Goal: Task Accomplishment & Management: Manage account settings

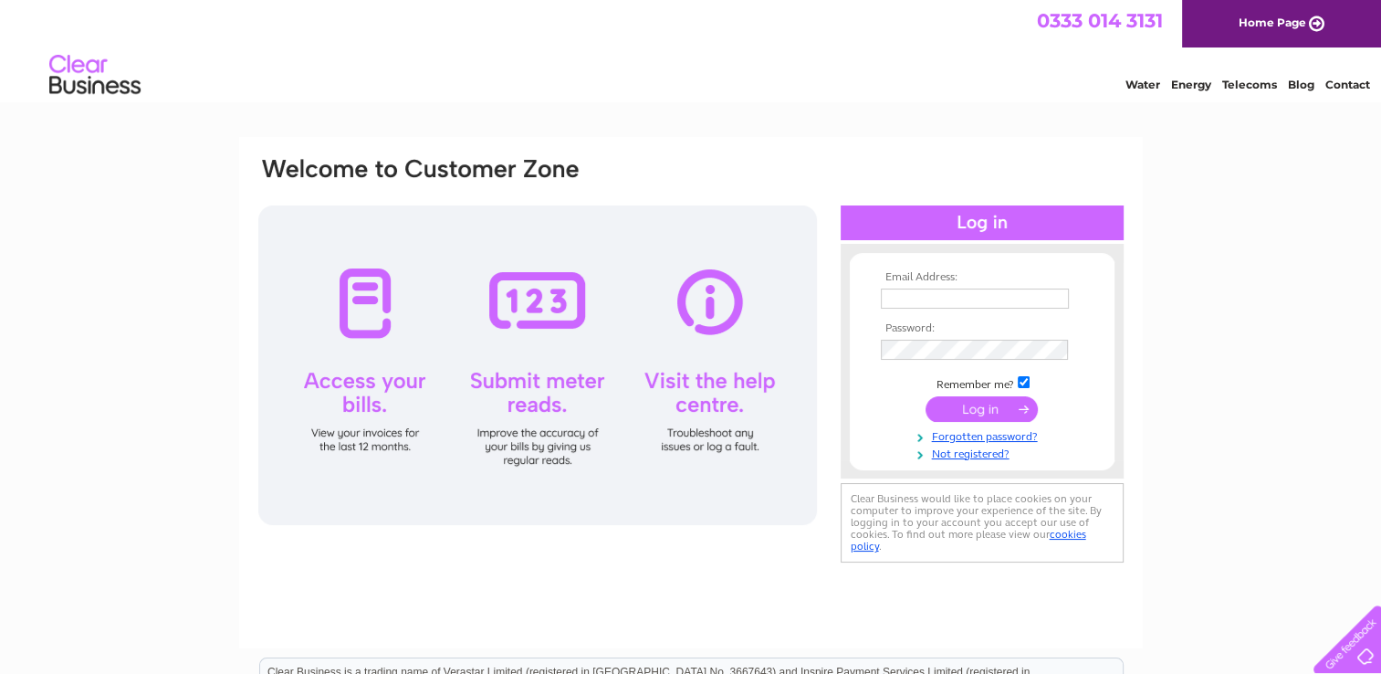
type input "[EMAIL_ADDRESS][DOMAIN_NAME]"
click at [980, 414] on input "submit" at bounding box center [982, 409] width 112 height 26
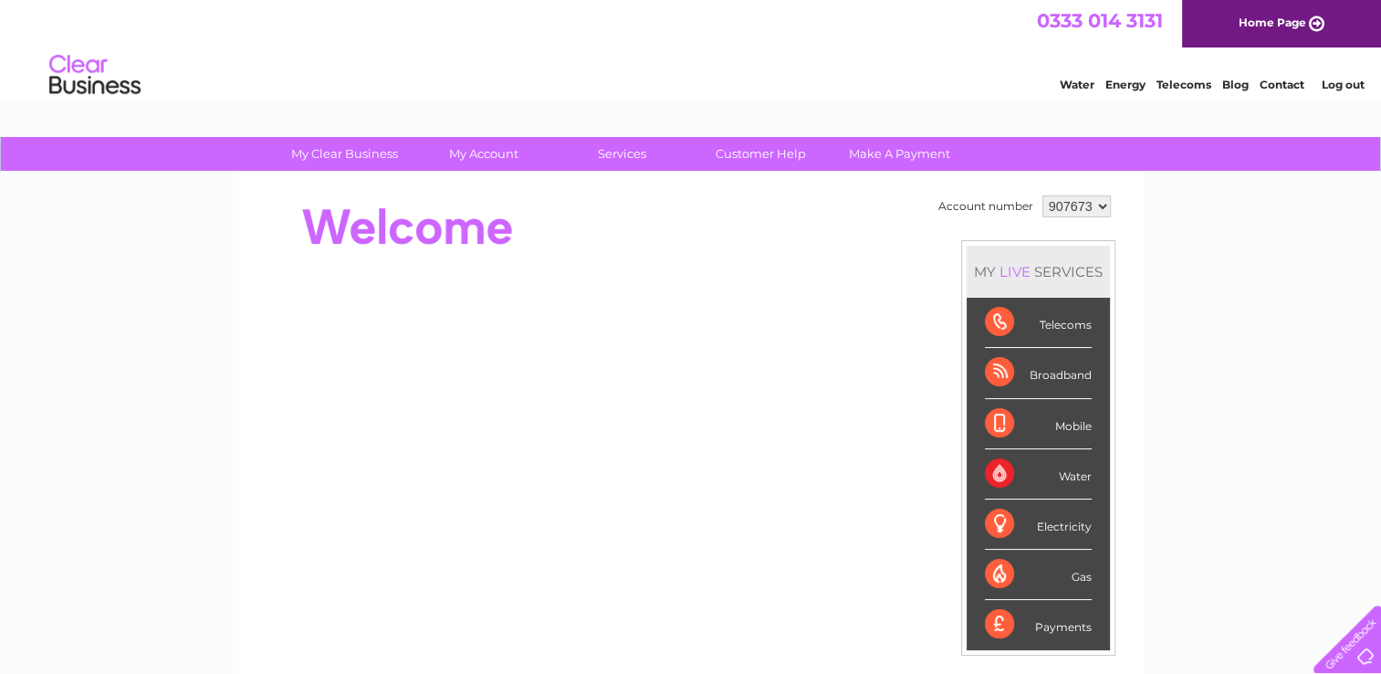
click at [995, 325] on div "Telecoms" at bounding box center [1038, 323] width 107 height 50
click at [1064, 316] on div "Telecoms" at bounding box center [1038, 323] width 107 height 50
click at [1068, 327] on div "Telecoms" at bounding box center [1038, 323] width 107 height 50
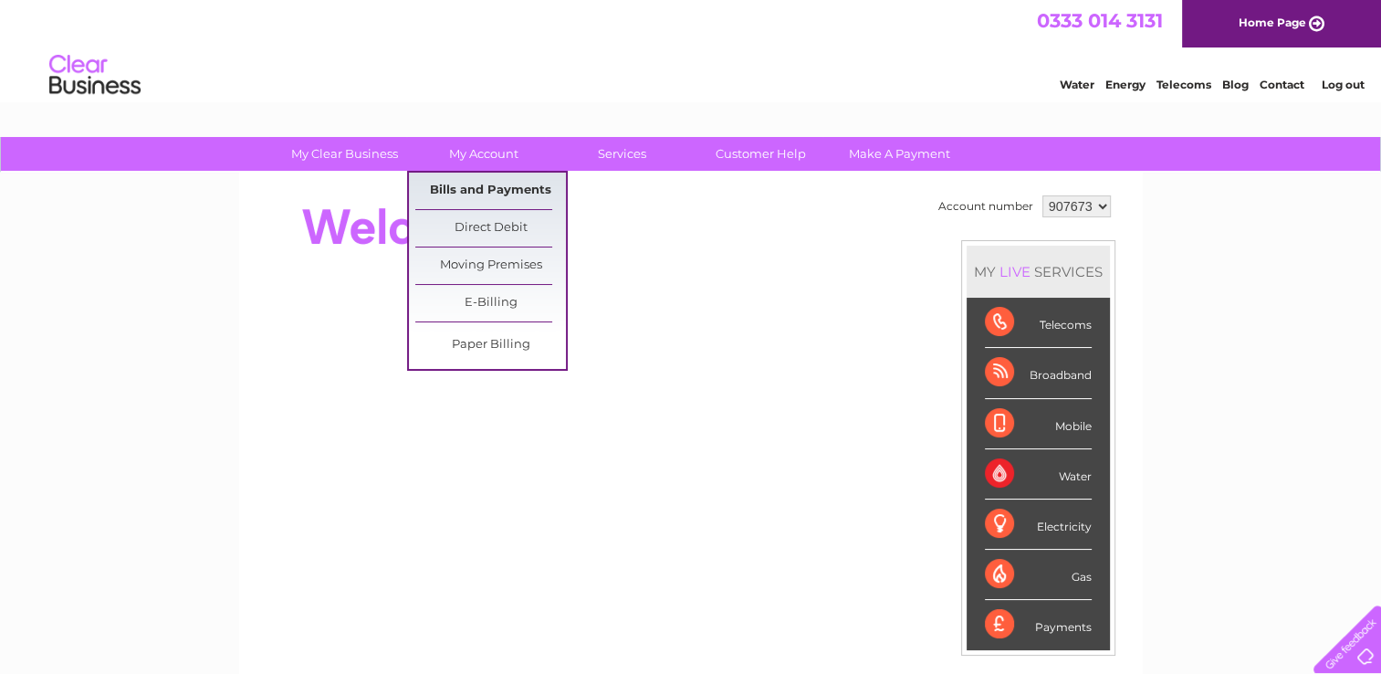
click at [480, 194] on link "Bills and Payments" at bounding box center [490, 191] width 151 height 37
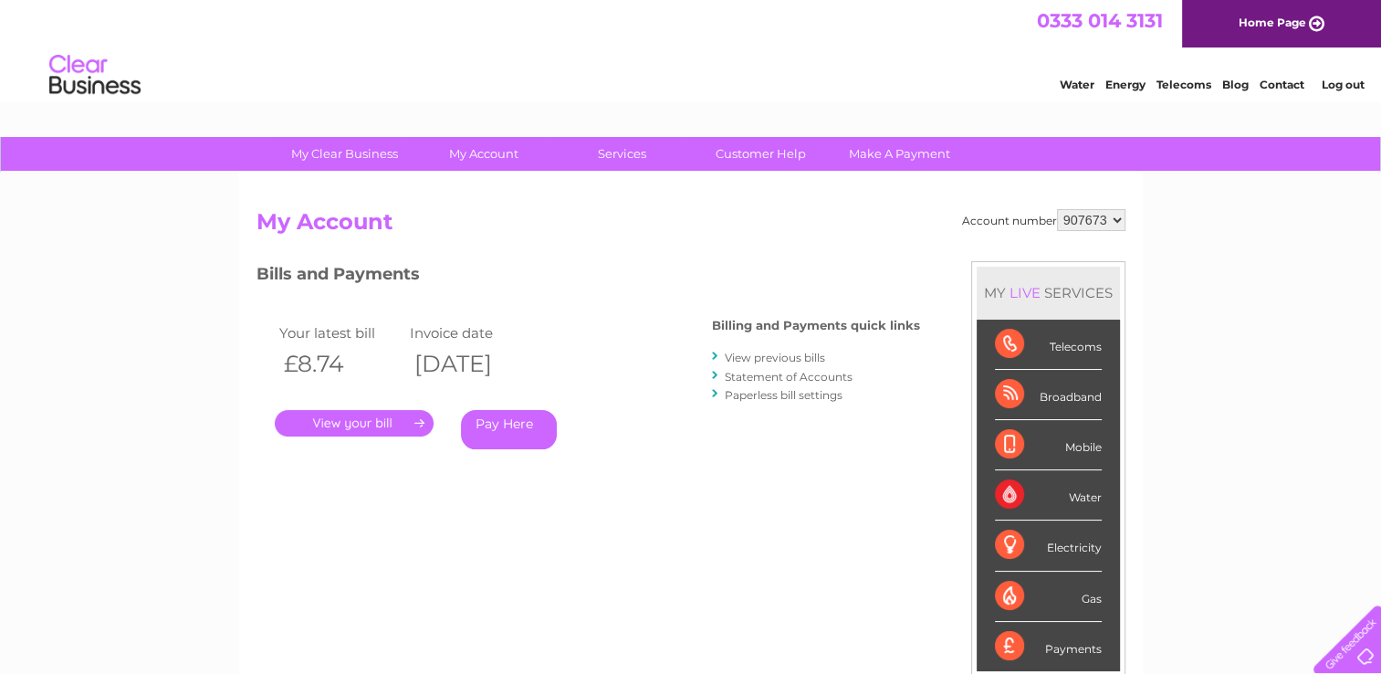
click at [1120, 216] on select "907673 978375" at bounding box center [1091, 220] width 68 height 22
select select "978375"
click at [1057, 209] on select "907673 978375" at bounding box center [1091, 220] width 68 height 22
click at [339, 421] on link "." at bounding box center [354, 423] width 159 height 26
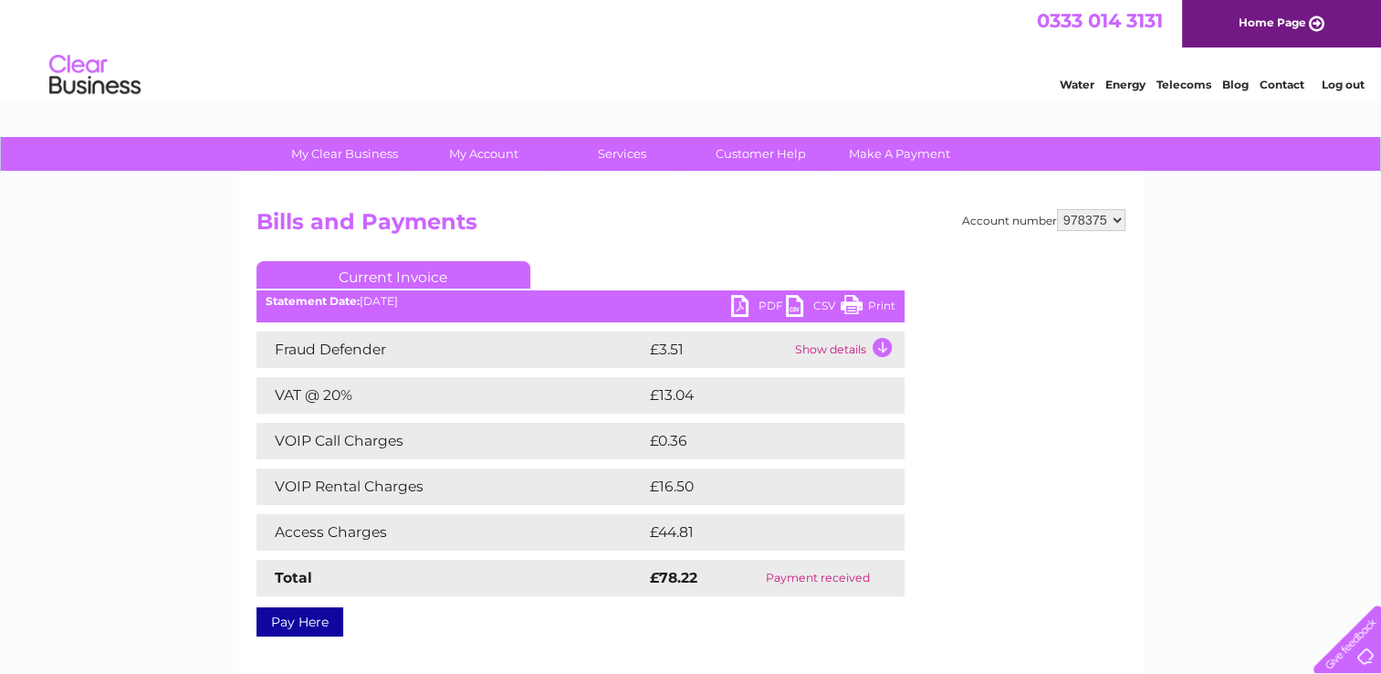
click at [741, 304] on link "PDF" at bounding box center [758, 308] width 55 height 26
